Goal: Transaction & Acquisition: Purchase product/service

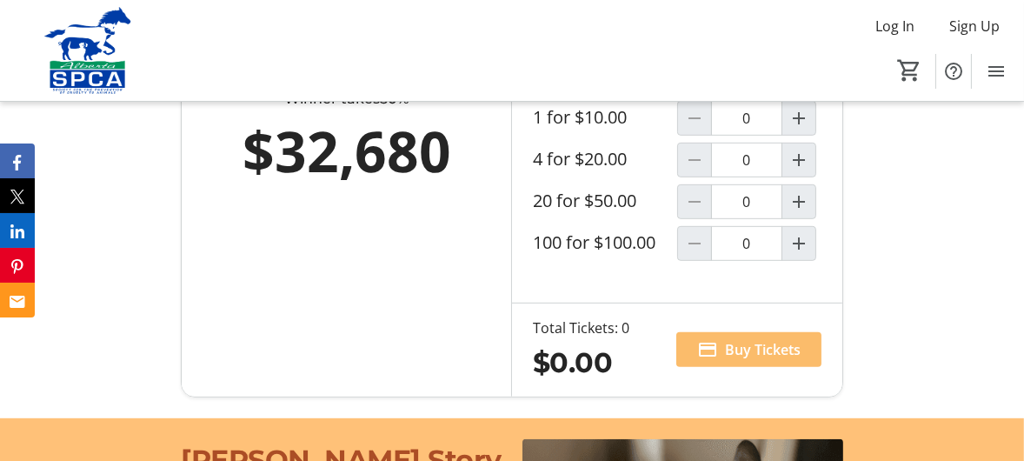
scroll to position [1182, 0]
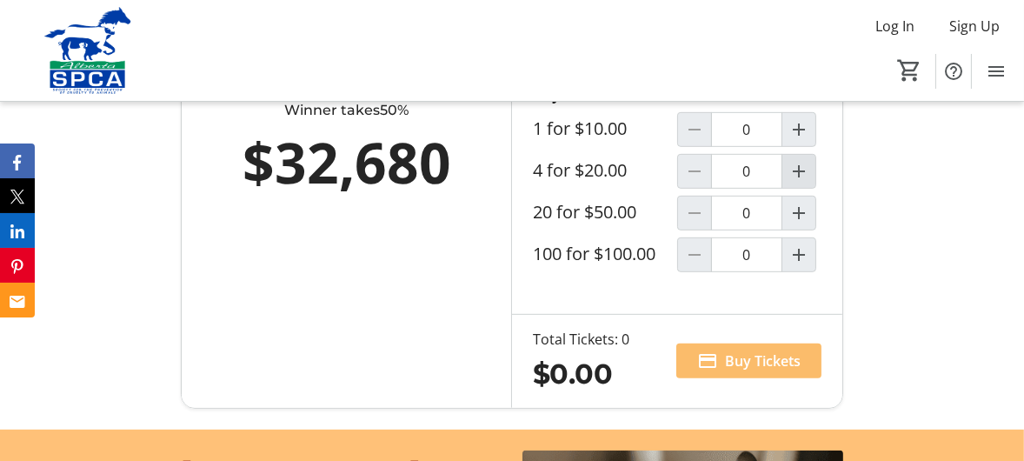
click at [796, 182] on mat-icon "Increment by one" at bounding box center [798, 171] width 21 height 21
type input "1"
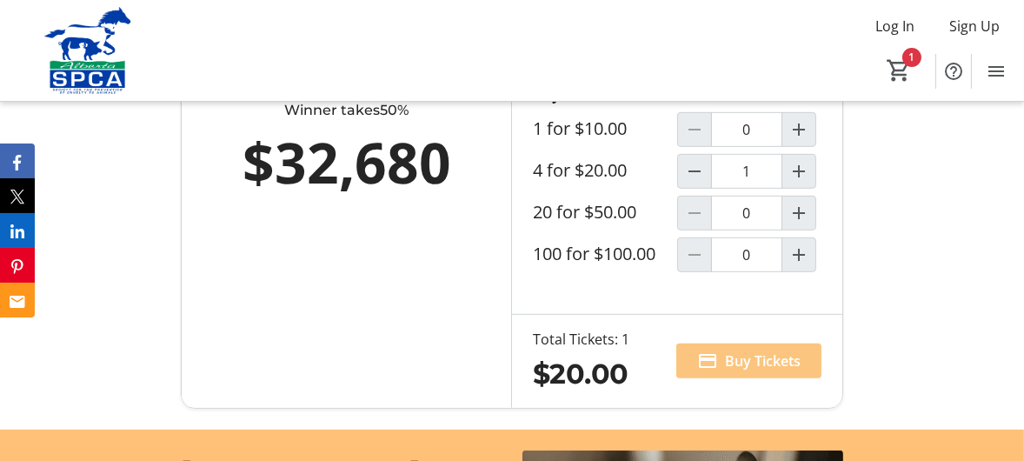
click at [751, 371] on span "Buy Tickets" at bounding box center [763, 360] width 76 height 21
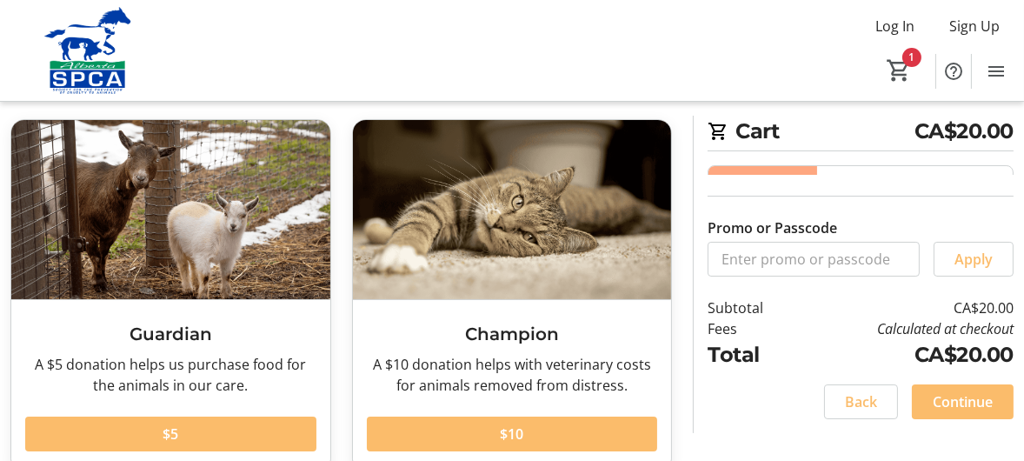
scroll to position [81, 0]
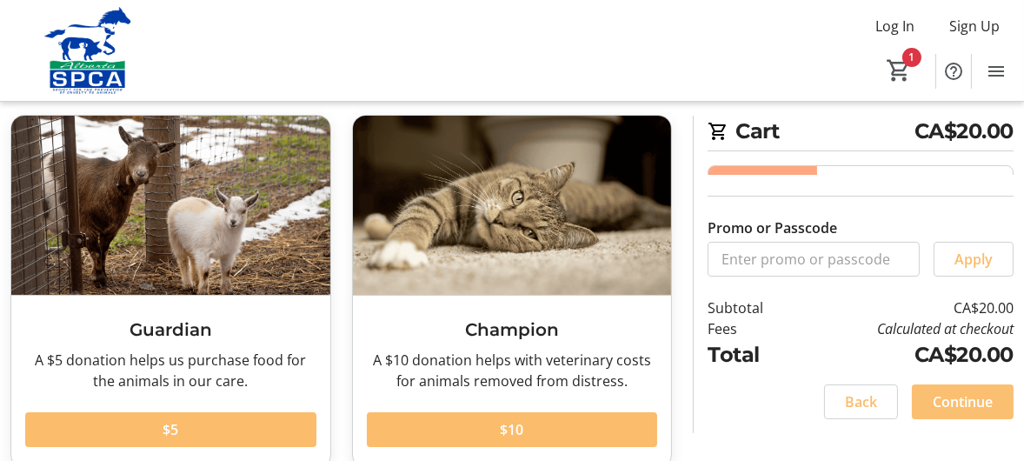
click at [955, 403] on span "Continue" at bounding box center [963, 401] width 60 height 21
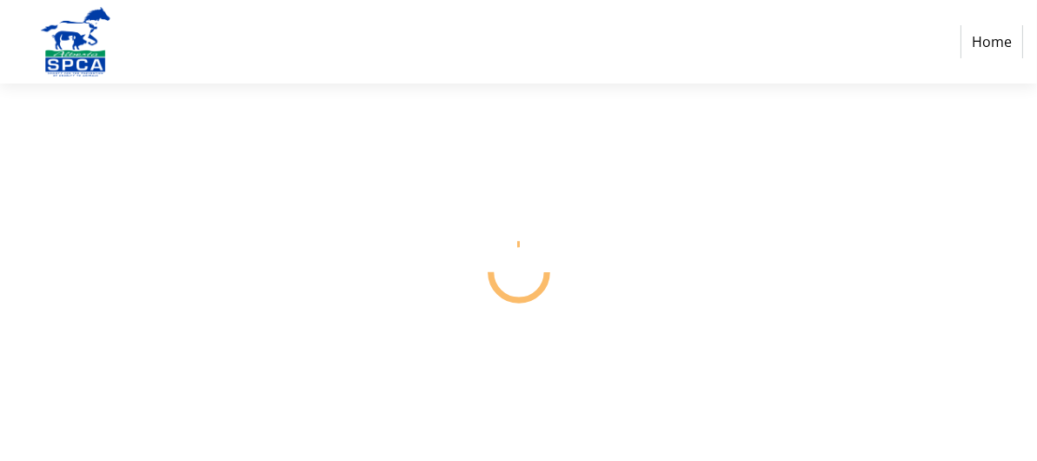
select select "CA"
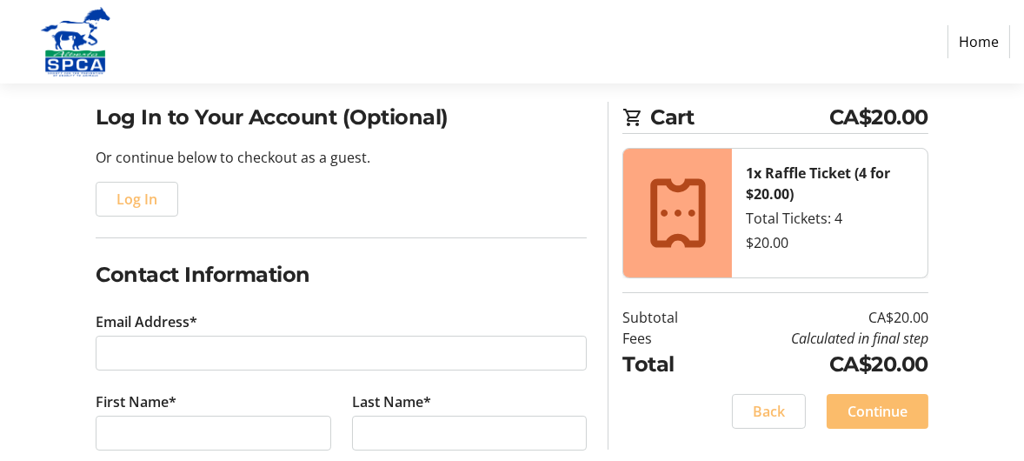
scroll to position [124, 0]
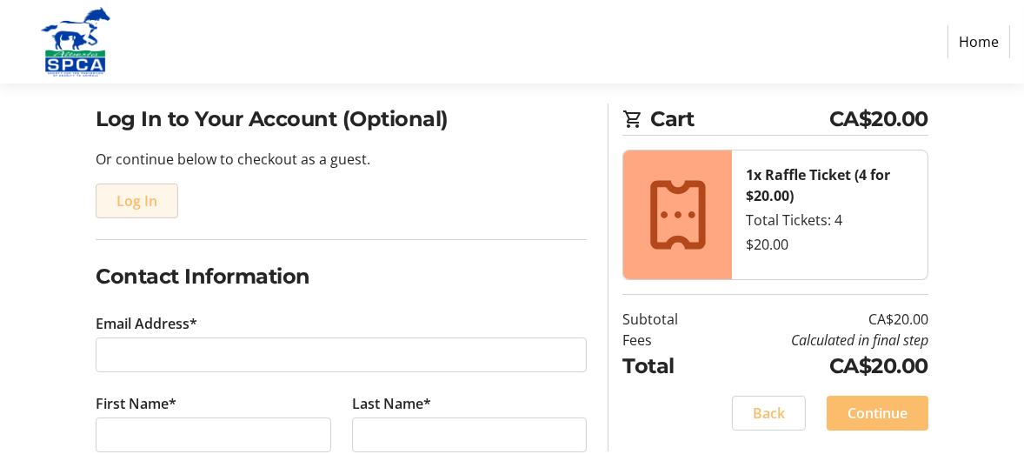
click at [143, 196] on span "Log In" at bounding box center [136, 200] width 41 height 21
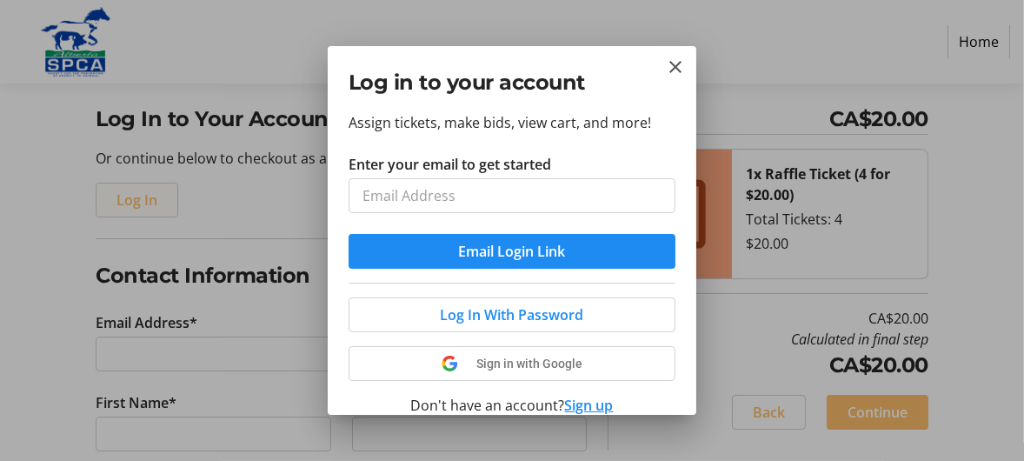
scroll to position [0, 0]
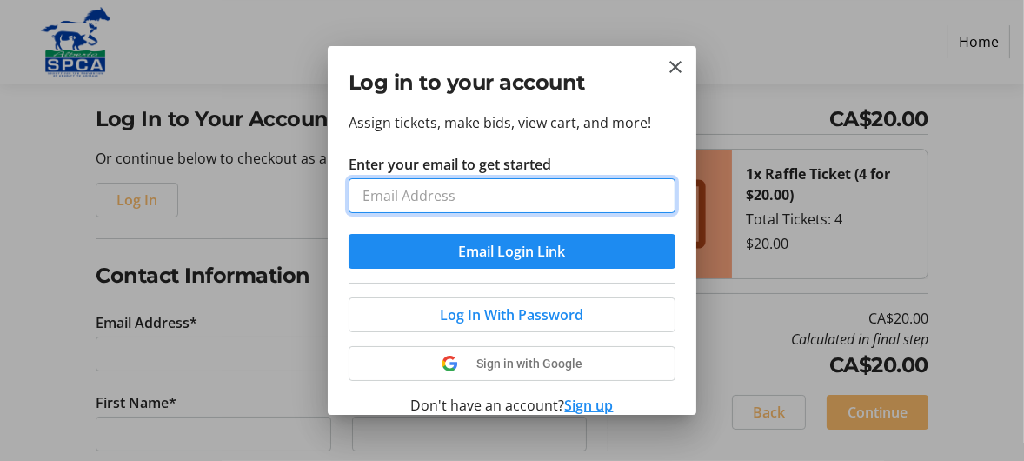
click at [499, 194] on input "Enter your email to get started" at bounding box center [512, 195] width 327 height 35
type input "[EMAIL_ADDRESS][DOMAIN_NAME]"
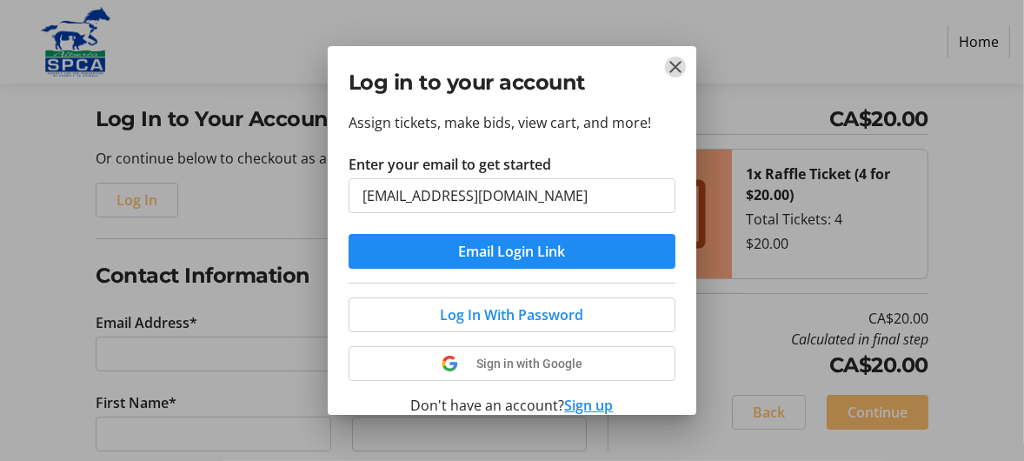
click at [681, 66] on mat-icon "Close" at bounding box center [675, 67] width 21 height 21
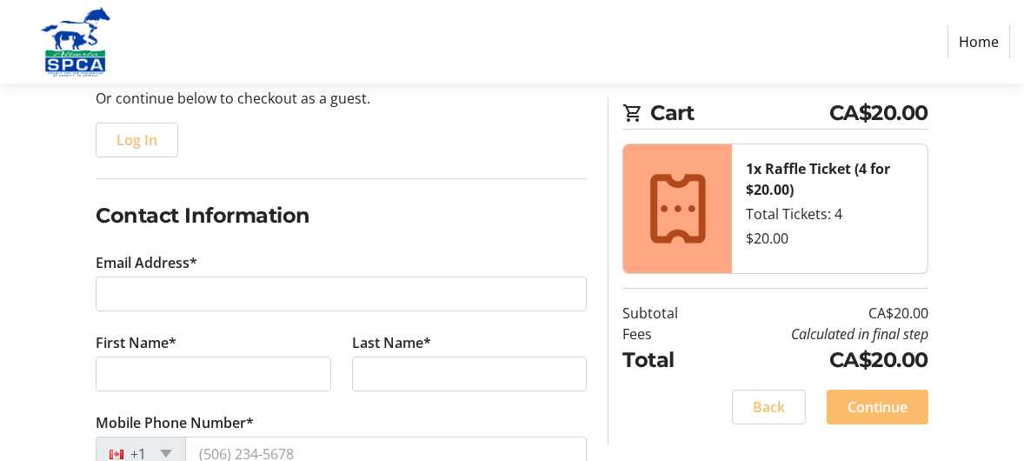
scroll to position [192, 0]
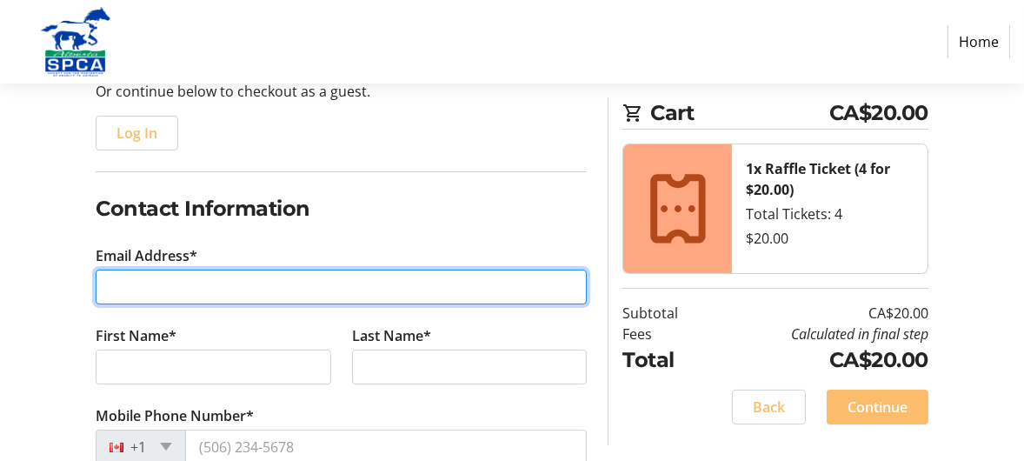
click at [127, 277] on input "Email Address*" at bounding box center [341, 286] width 491 height 35
type input "[EMAIL_ADDRESS][DOMAIN_NAME]"
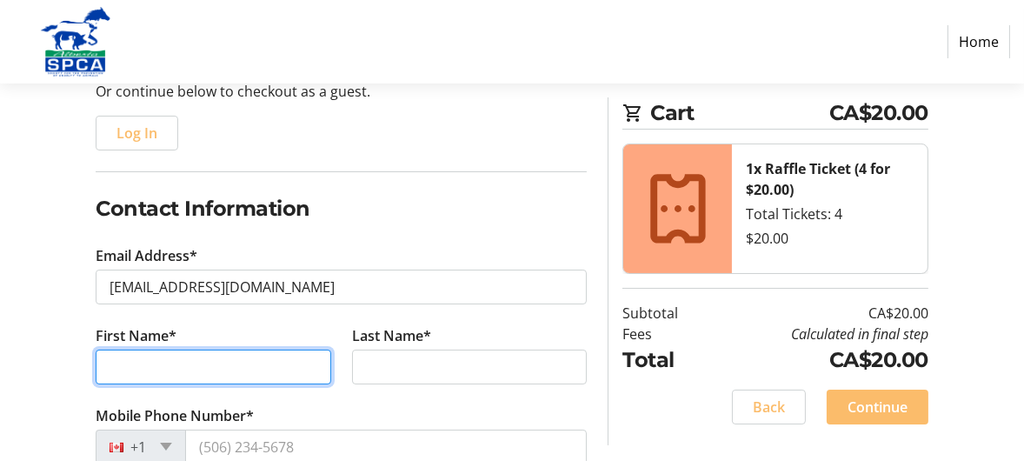
type input "[PERSON_NAME]"
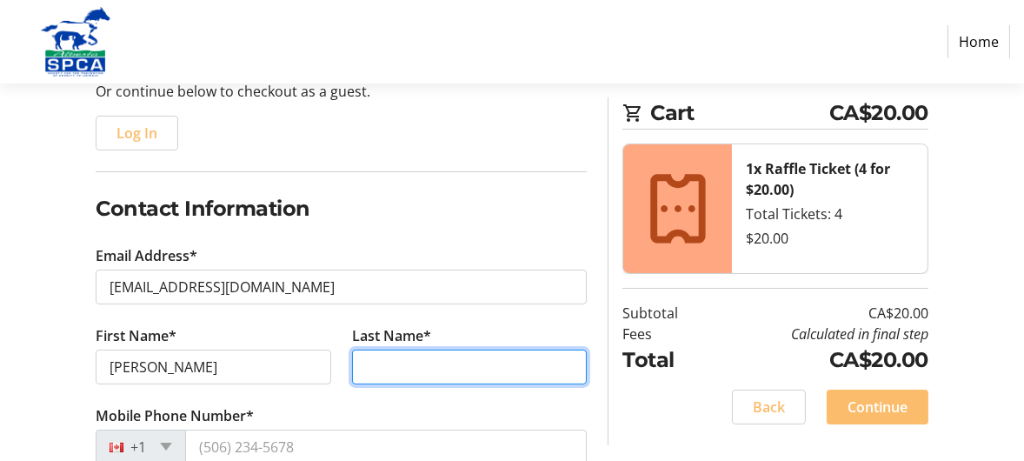
type input "Ford"
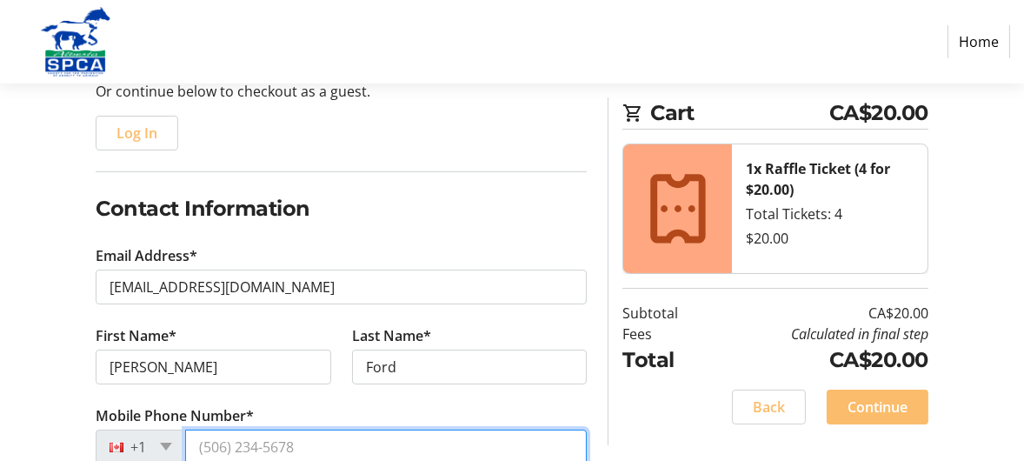
type input "[PHONE_NUMBER]"
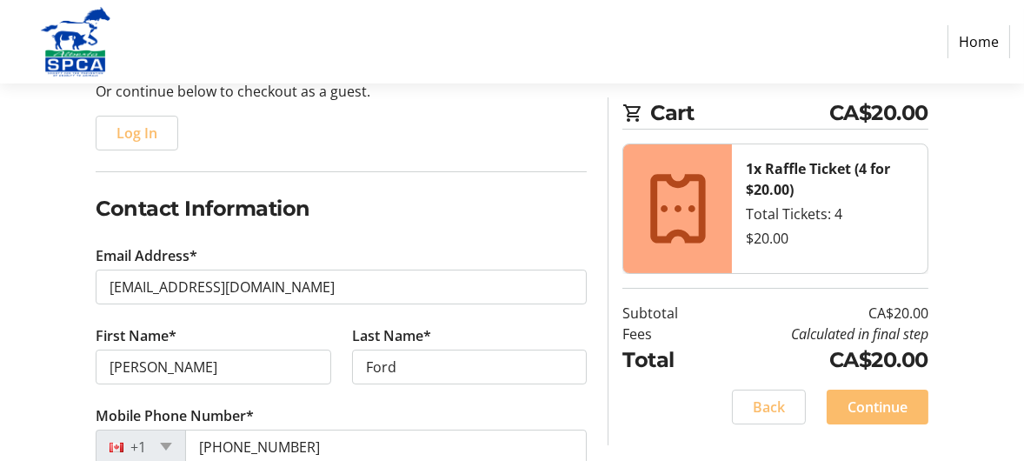
type input "10 Fairholme Dr"
type input "canmore"
type input "Markham"
select select "AB"
type input "T1W 1W1"
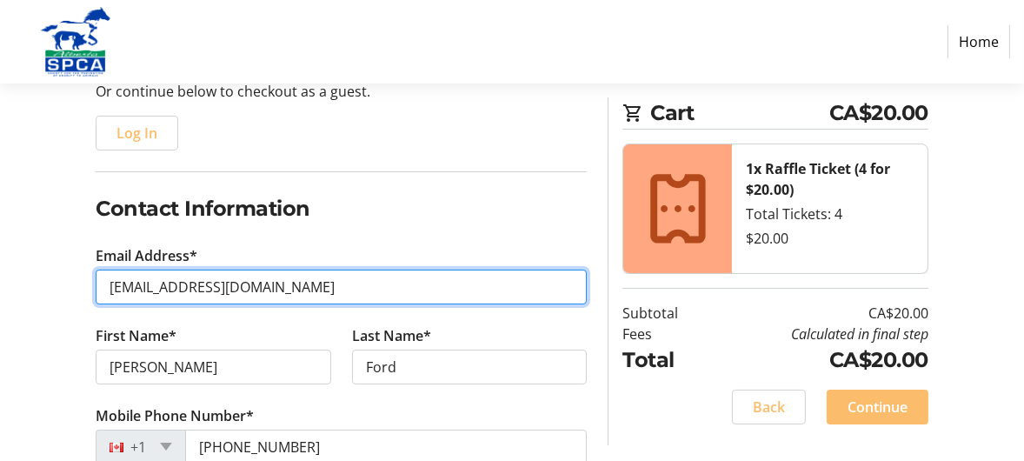
type input "[EMAIL_ADDRESS][DOMAIN_NAME]"
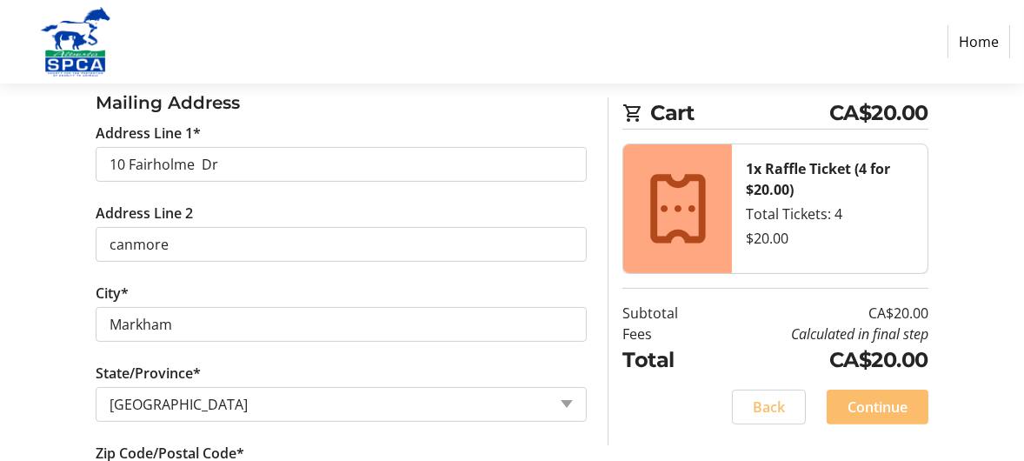
scroll to position [611, 0]
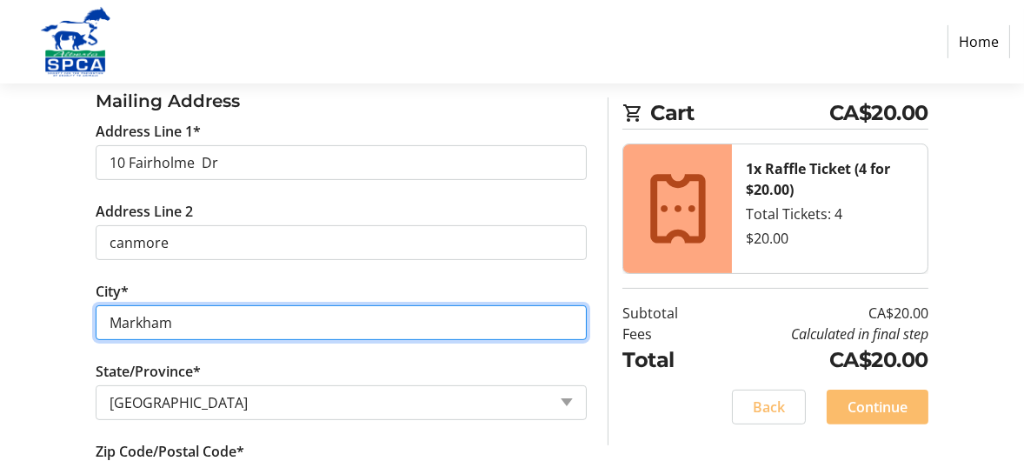
click at [177, 321] on input "Markham" at bounding box center [341, 322] width 491 height 35
type input "M"
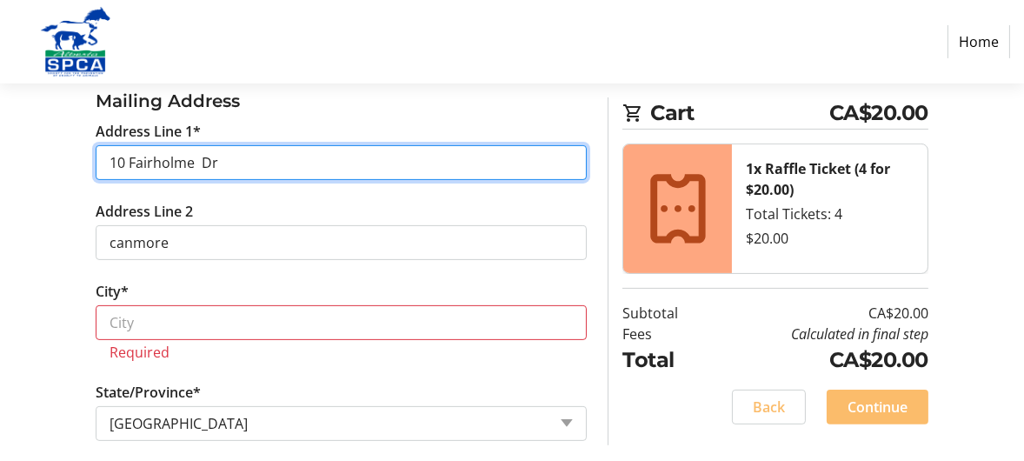
click at [225, 162] on input "10 Fairholme Dr" at bounding box center [341, 162] width 491 height 35
type input "1"
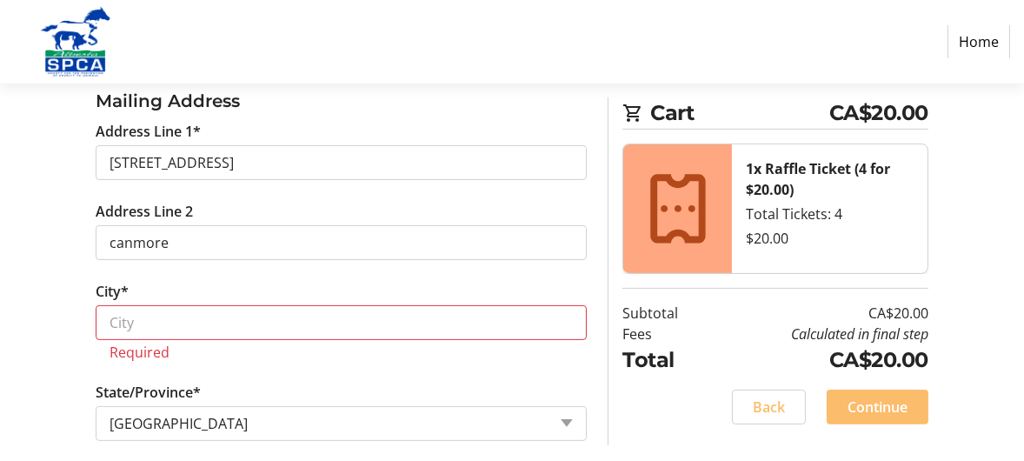
type input "[STREET_ADDRESS]"
type input "Canmore"
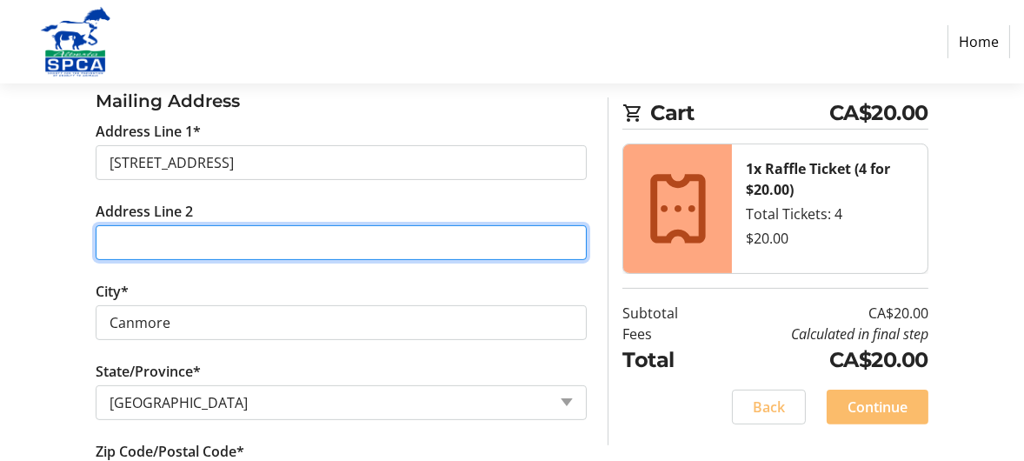
click at [122, 237] on input "Address Line 2" at bounding box center [341, 242] width 491 height 35
